Goal: Navigation & Orientation: Find specific page/section

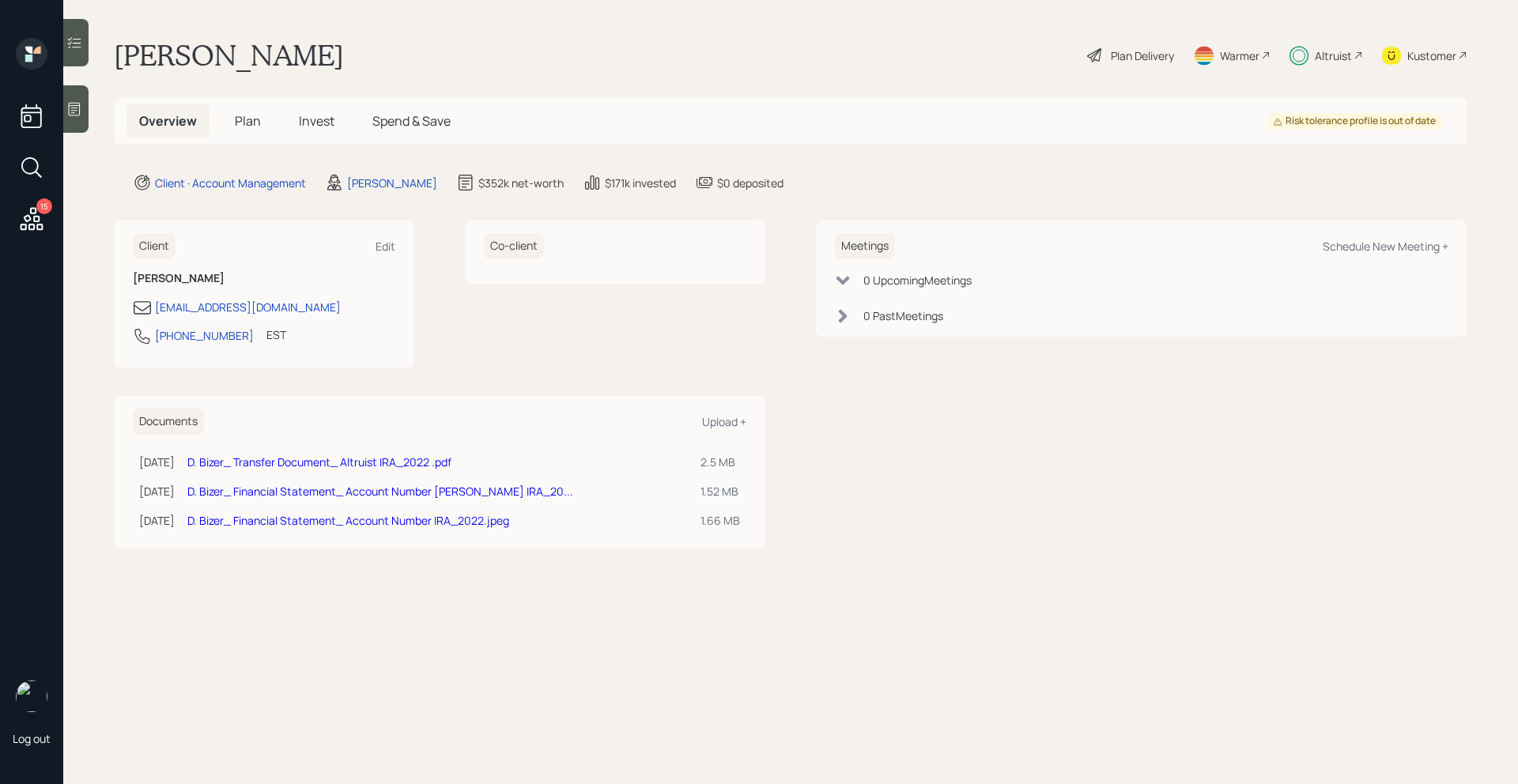
click at [27, 224] on icon at bounding box center [32, 219] width 23 height 23
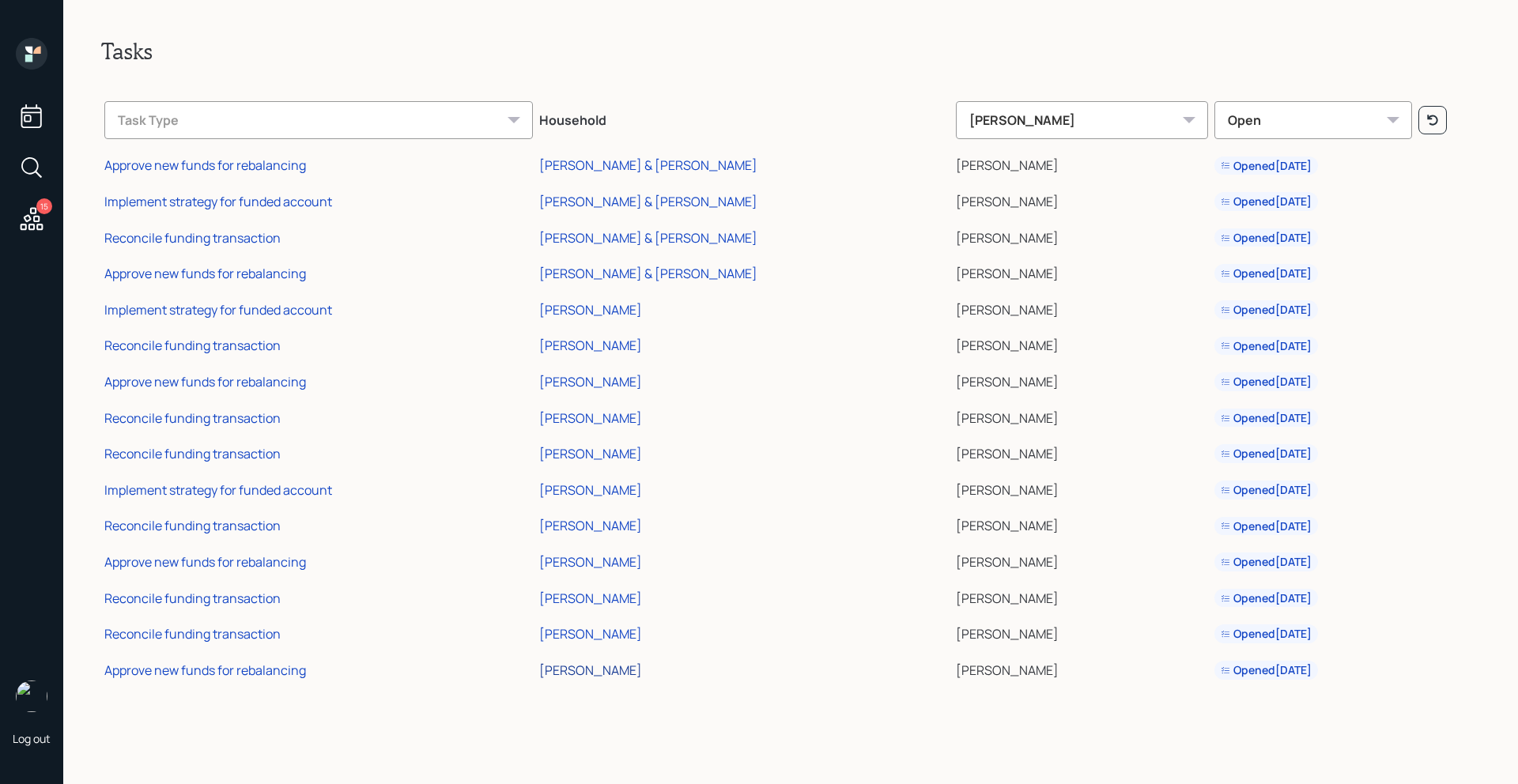
click at [633, 668] on div "[PERSON_NAME]" at bounding box center [590, 670] width 103 height 17
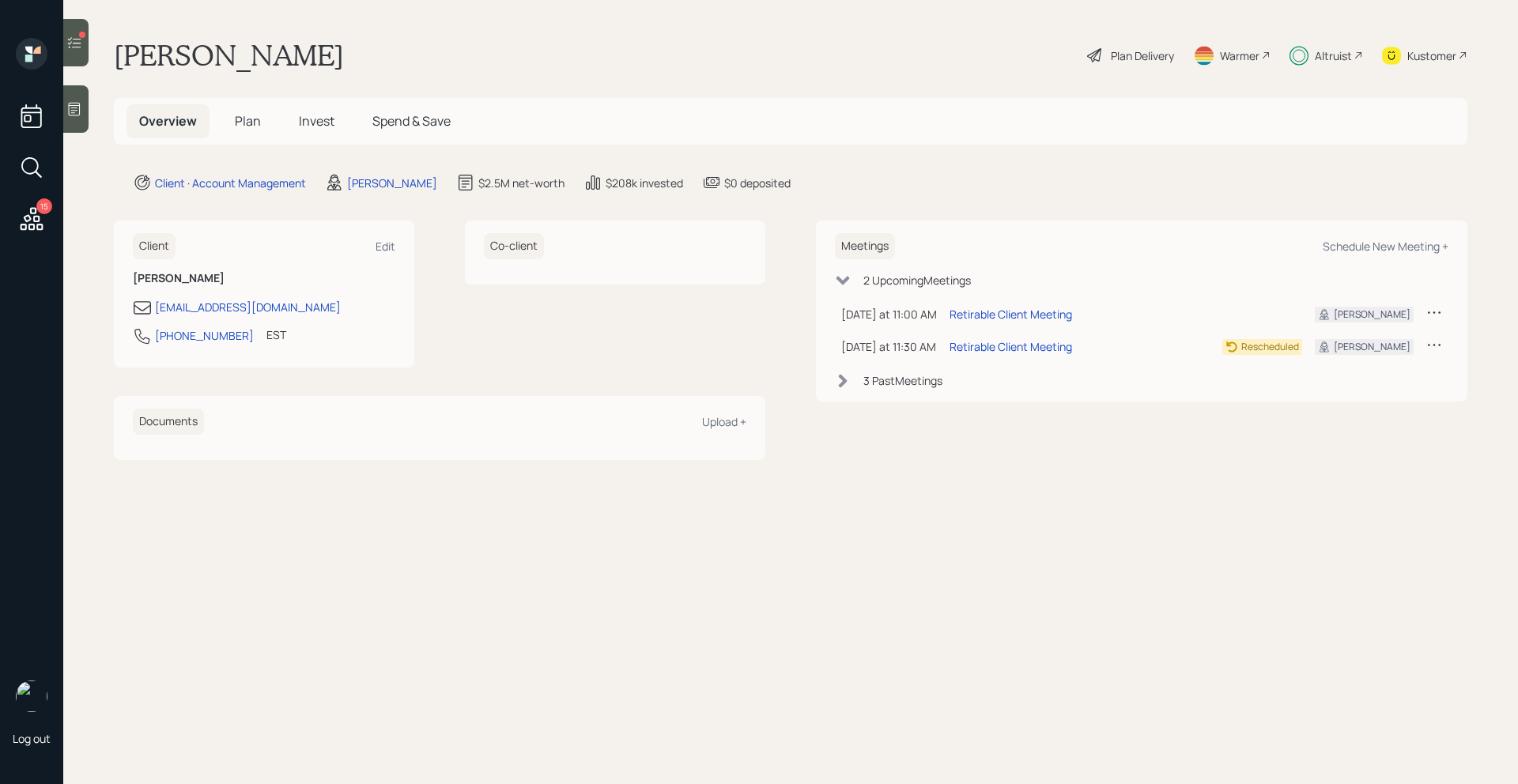
click at [252, 124] on span "Plan" at bounding box center [248, 121] width 27 height 17
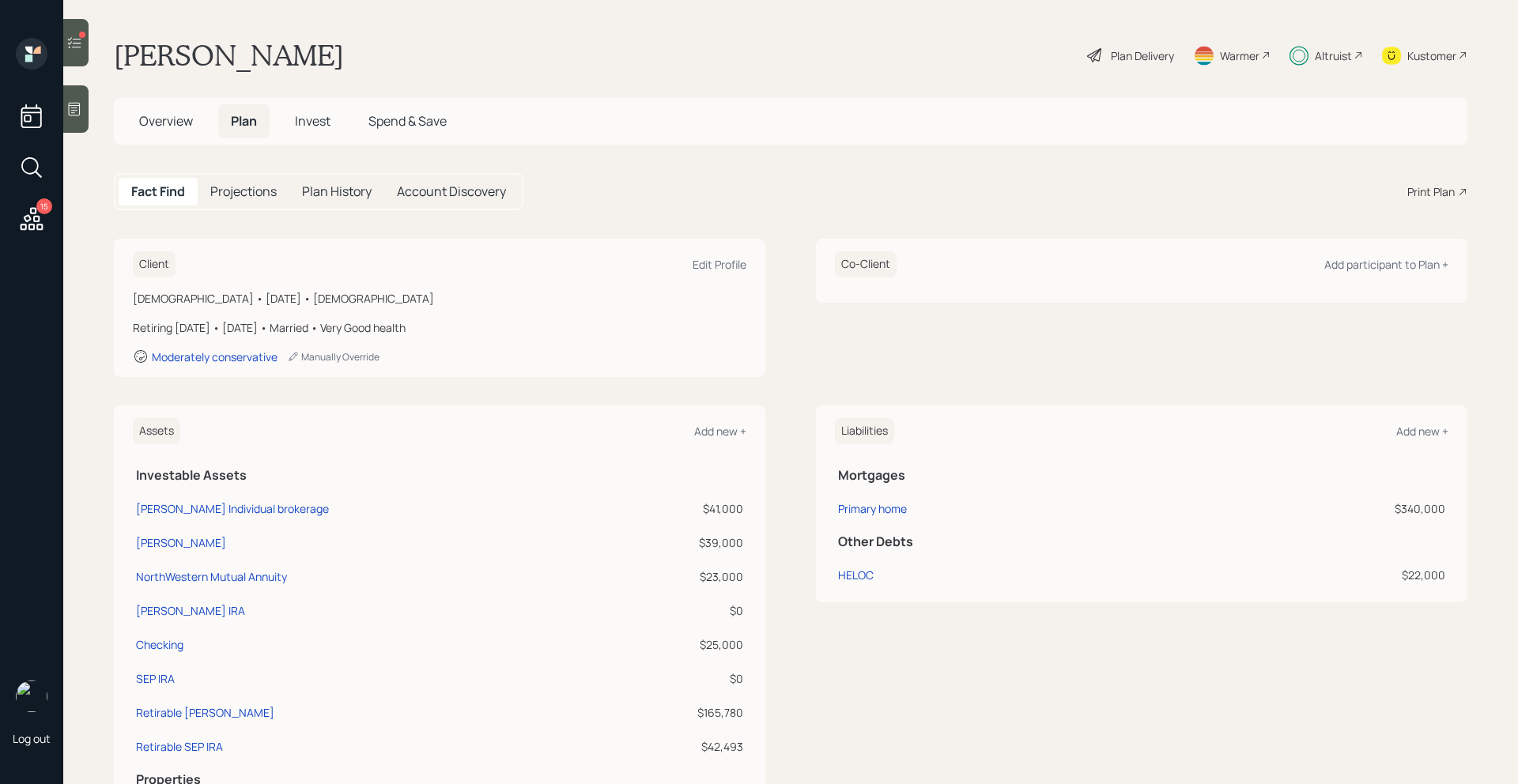
click at [157, 126] on span "Overview" at bounding box center [166, 121] width 54 height 17
